Goal: Task Accomplishment & Management: Understand process/instructions

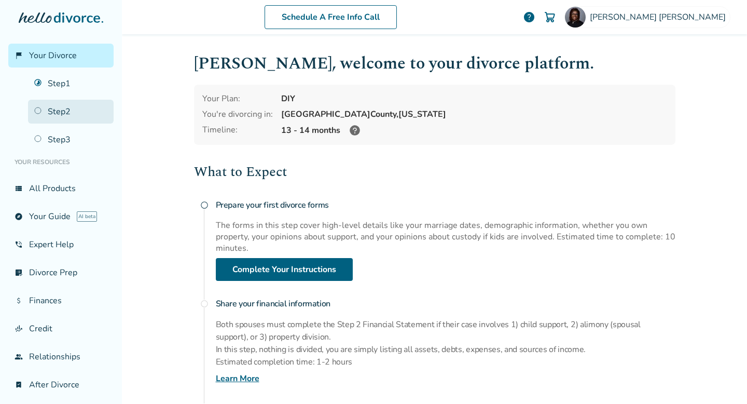
click at [52, 100] on link "Step 2" at bounding box center [71, 112] width 86 height 24
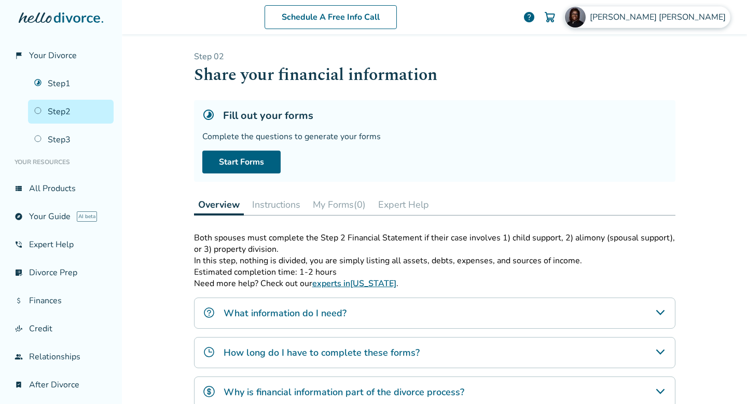
click at [586, 21] on img at bounding box center [575, 17] width 21 height 21
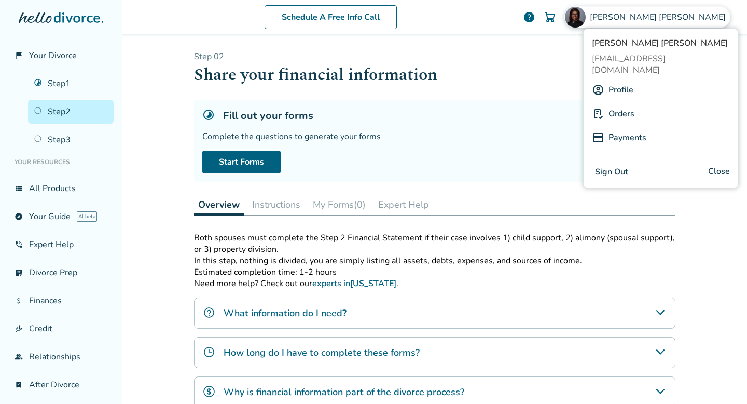
click at [620, 80] on link "Profile" at bounding box center [620, 90] width 25 height 20
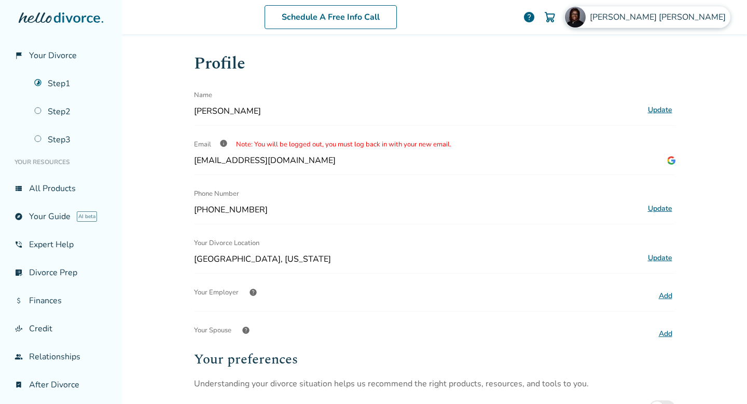
click at [634, 12] on span "[PERSON_NAME]" at bounding box center [660, 16] width 140 height 11
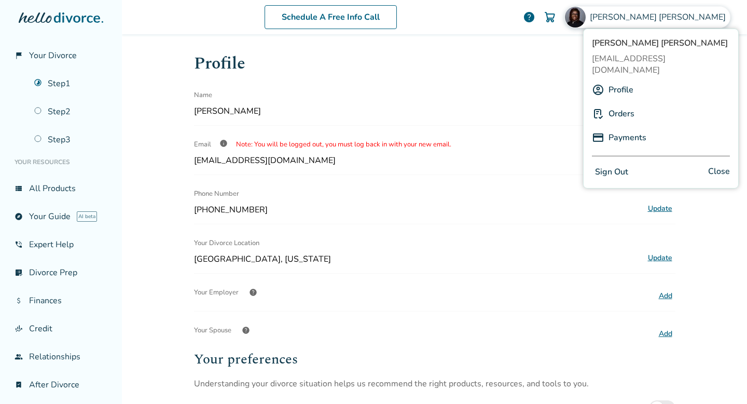
click at [620, 104] on link "Orders" at bounding box center [621, 114] width 26 height 20
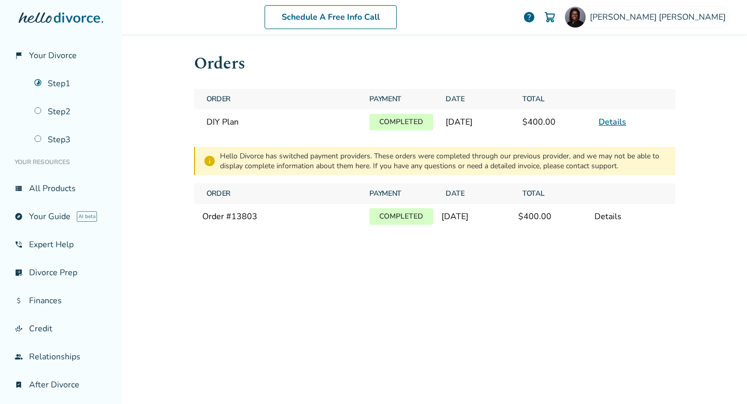
click at [606, 118] on link "Details" at bounding box center [612, 121] width 27 height 11
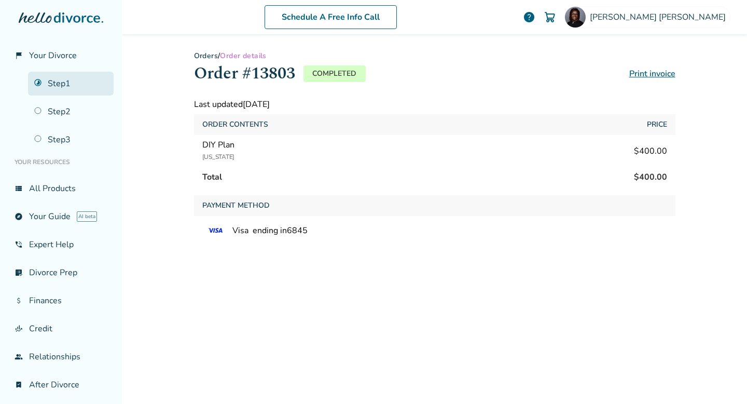
click at [73, 91] on link "Step 1" at bounding box center [71, 84] width 86 height 24
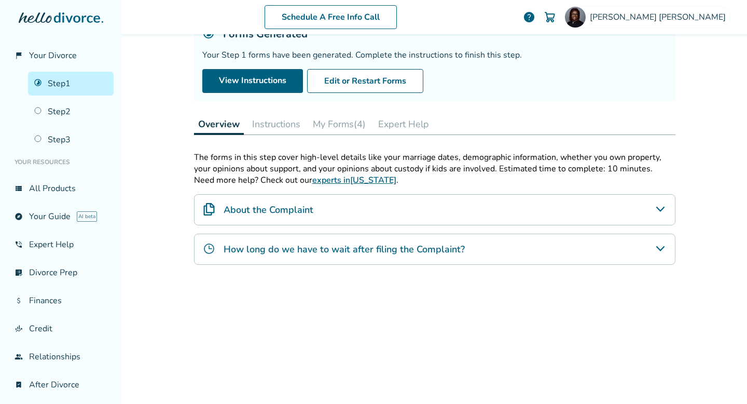
scroll to position [151, 0]
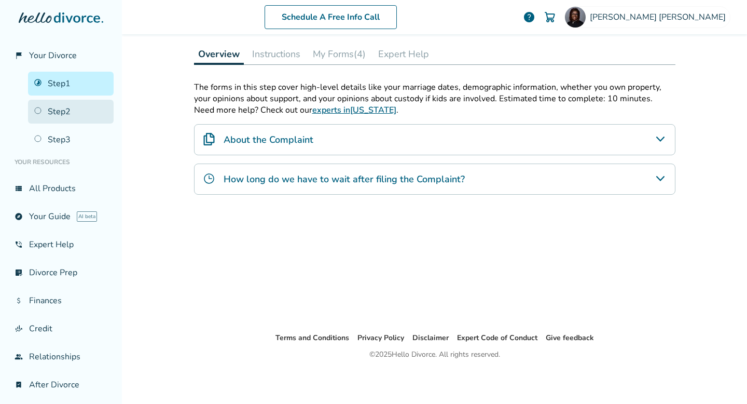
click at [72, 113] on link "Step 2" at bounding box center [71, 112] width 86 height 24
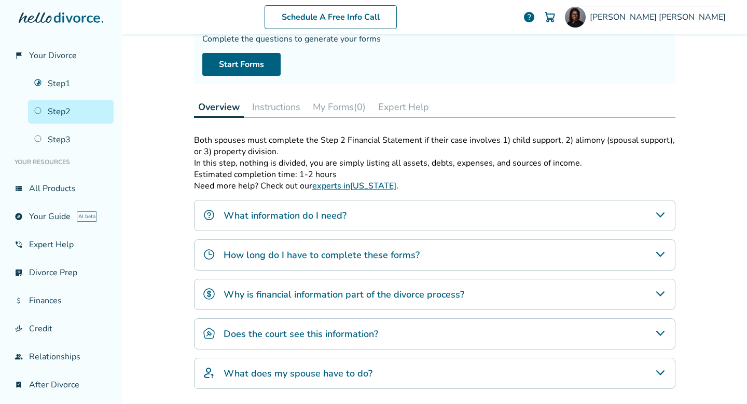
scroll to position [100, 0]
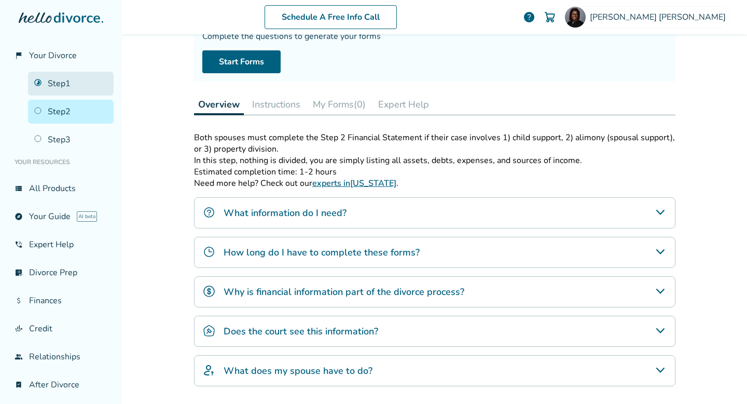
click at [50, 87] on link "Step 1" at bounding box center [71, 84] width 86 height 24
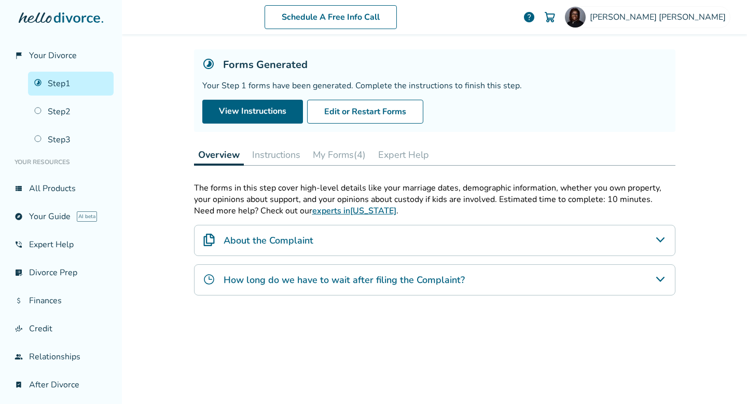
click at [276, 153] on button "Instructions" at bounding box center [276, 154] width 57 height 21
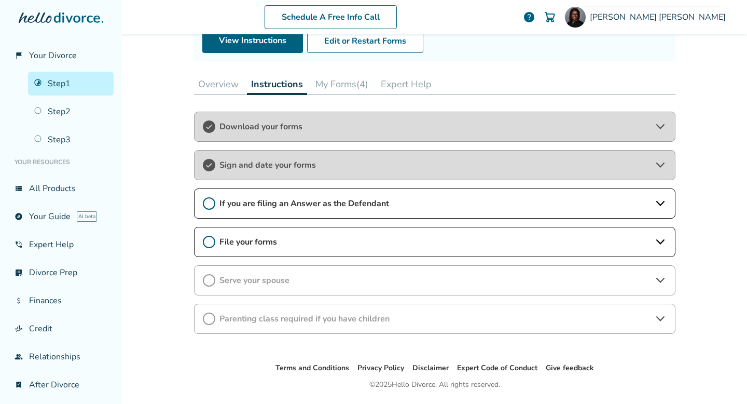
scroll to position [126, 0]
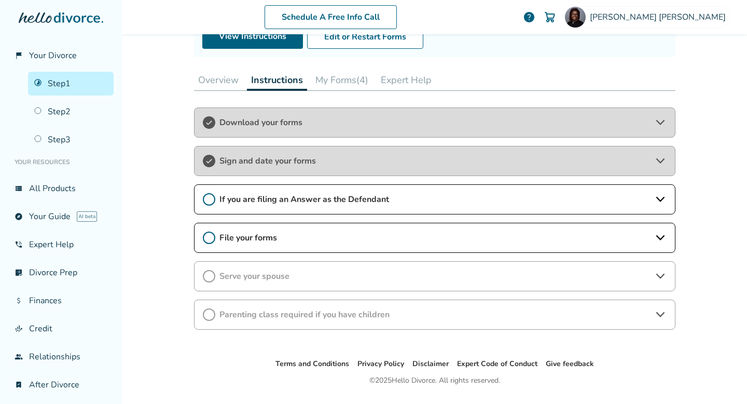
click at [234, 241] on span "File your forms" at bounding box center [434, 237] width 431 height 11
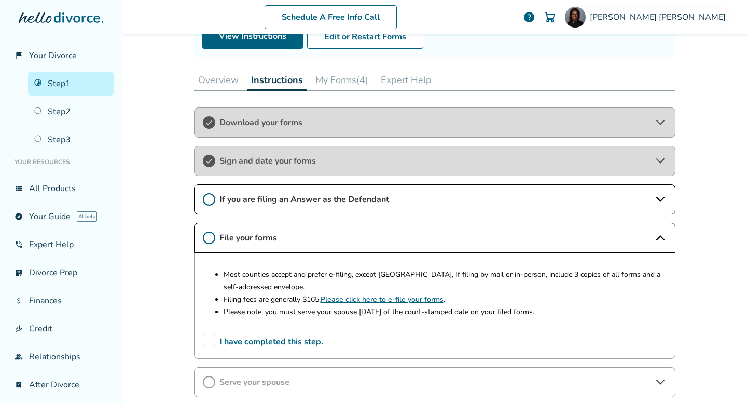
click at [203, 237] on icon at bounding box center [209, 237] width 12 height 12
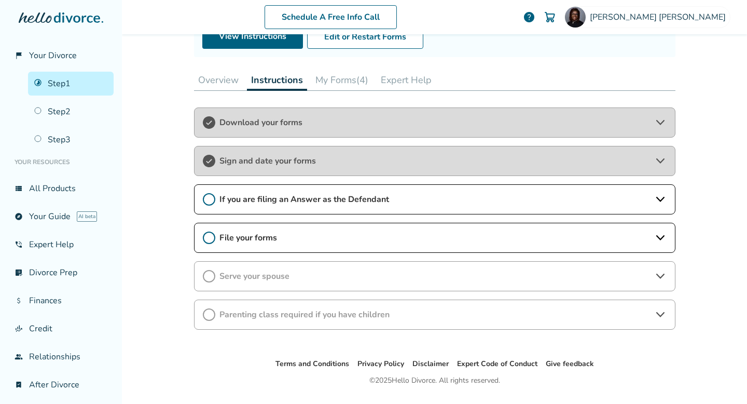
click at [203, 237] on icon at bounding box center [209, 237] width 12 height 12
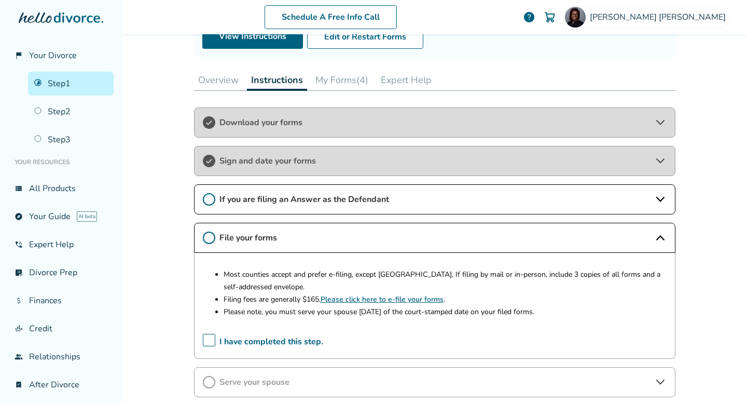
click at [203, 314] on span "I have completed this step." at bounding box center [263, 342] width 120 height 16
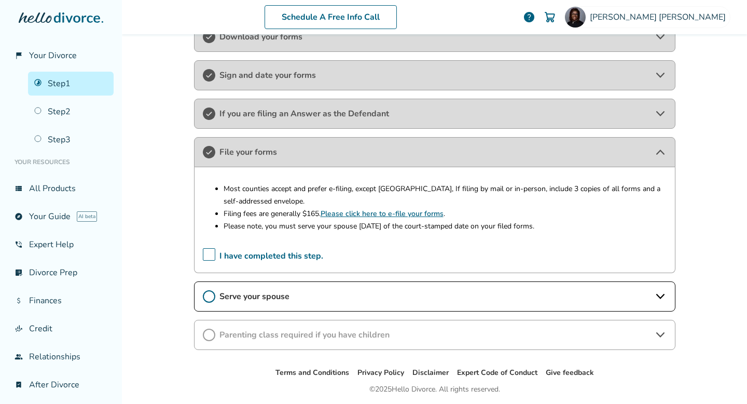
scroll to position [246, 0]
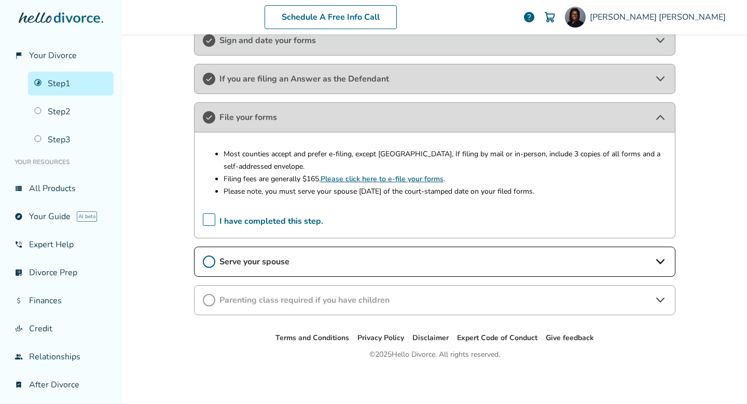
click at [241, 259] on span "Serve your spouse" at bounding box center [434, 261] width 431 height 11
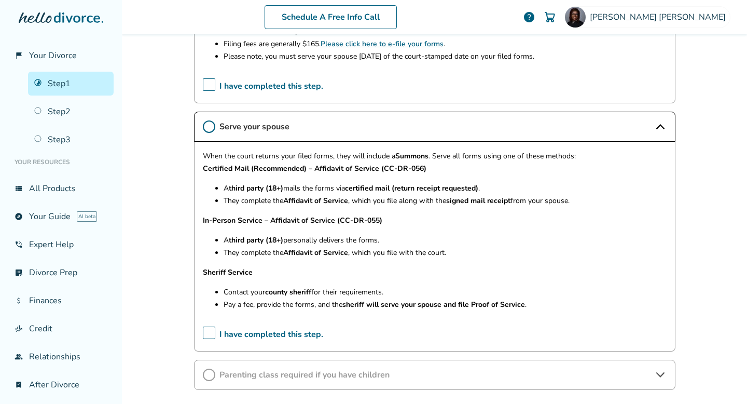
scroll to position [382, 0]
click at [494, 195] on strong "signed mail receipt" at bounding box center [478, 200] width 64 height 10
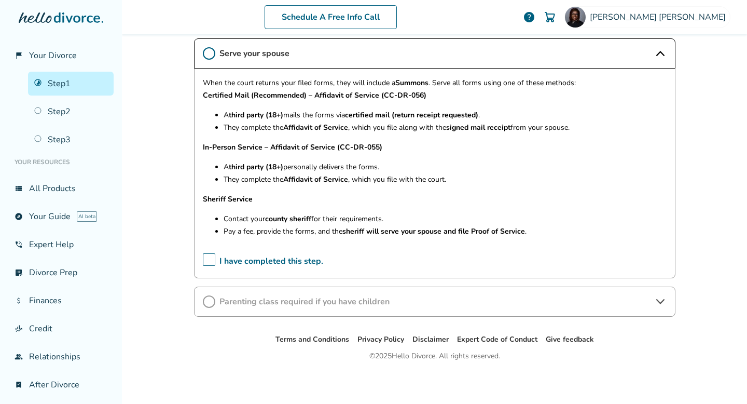
scroll to position [455, 0]
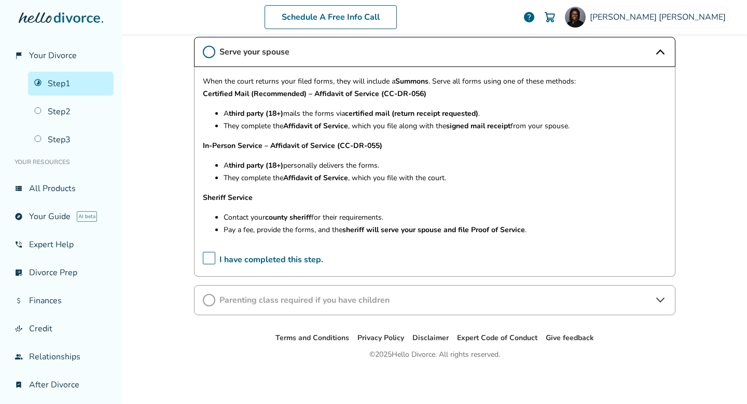
click at [419, 302] on span "Parenting class required if you have children" at bounding box center [434, 299] width 431 height 11
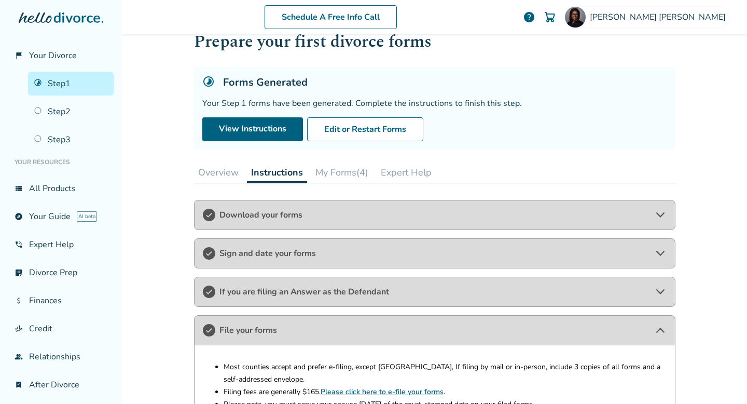
scroll to position [33, 0]
click at [346, 176] on button "My Forms (4)" at bounding box center [341, 172] width 61 height 21
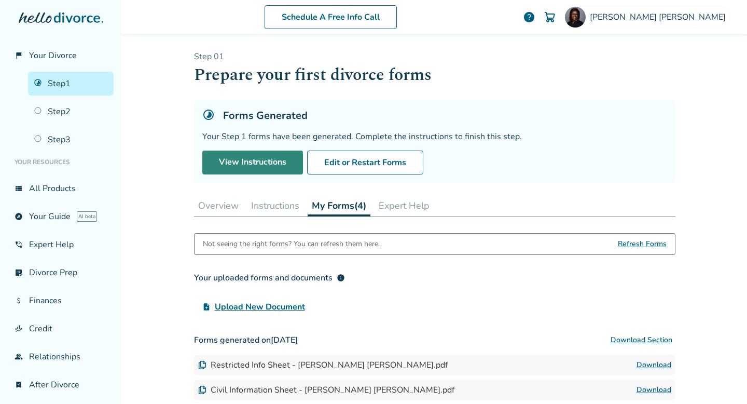
click at [272, 156] on link "View Instructions" at bounding box center [252, 162] width 101 height 24
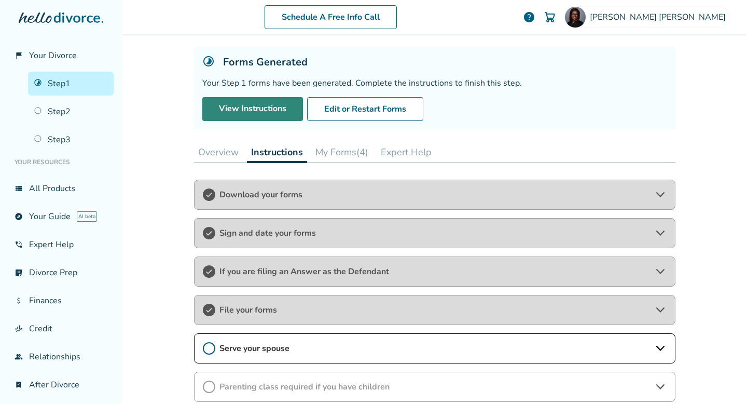
scroll to position [151, 0]
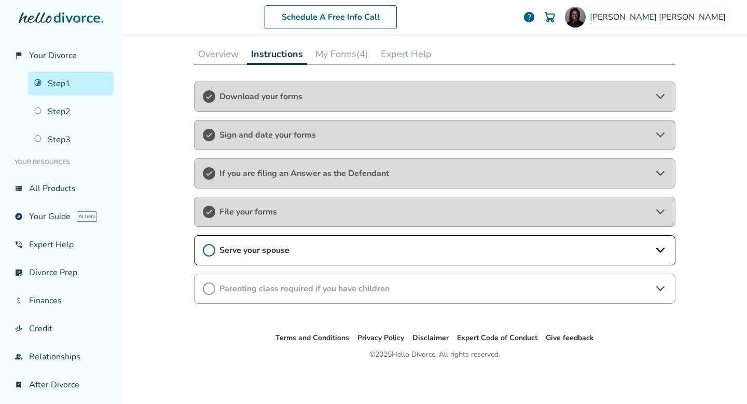
click at [275, 255] on div "Serve your spouse" at bounding box center [434, 250] width 481 height 30
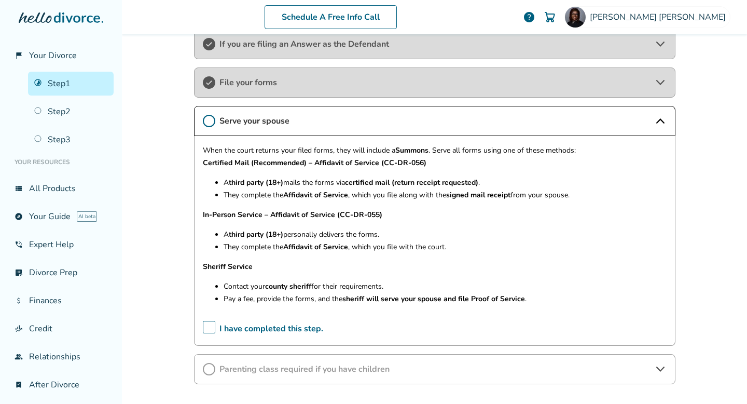
scroll to position [282, 0]
click at [389, 161] on strong "Certified Mail (Recommended) – Affidavit of Service (CC-DR-056)" at bounding box center [315, 162] width 224 height 10
drag, startPoint x: 198, startPoint y: 162, endPoint x: 347, endPoint y: 186, distance: 150.8
click at [345, 186] on div "When the court returns your filed forms, they will include a Summons . Serve al…" at bounding box center [434, 240] width 481 height 210
